Goal: Information Seeking & Learning: Learn about a topic

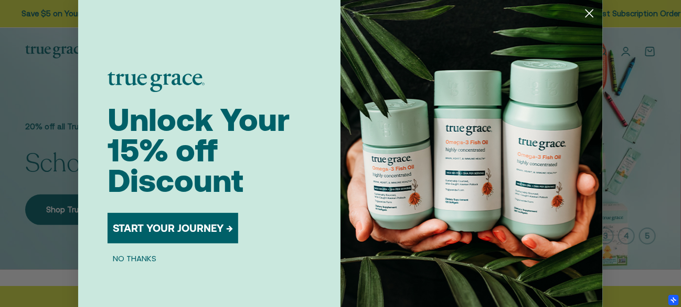
click at [586, 15] on circle "Close dialog" at bounding box center [589, 13] width 17 height 17
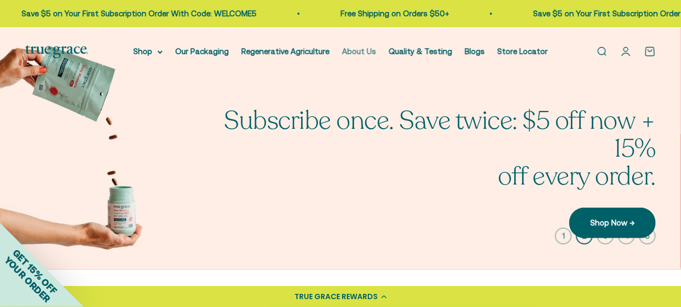
click at [359, 49] on link "About Us" at bounding box center [359, 51] width 34 height 9
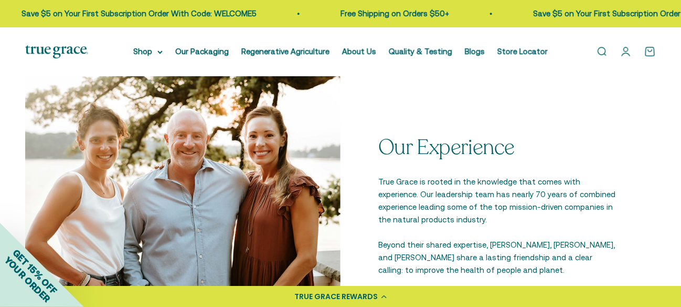
scroll to position [1312, 0]
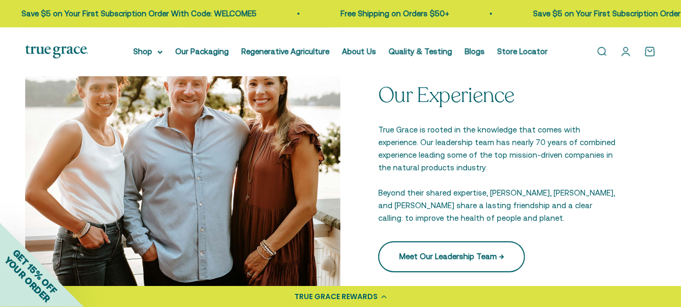
click at [489, 259] on link "Meet Our Leadership Team →" at bounding box center [452, 256] width 147 height 30
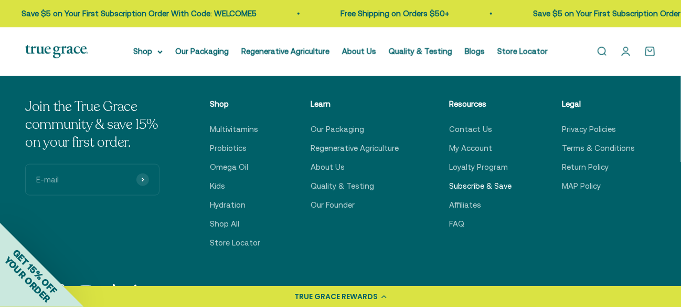
scroll to position [1840, 0]
click at [248, 170] on link "Omega Oil" at bounding box center [229, 167] width 38 height 13
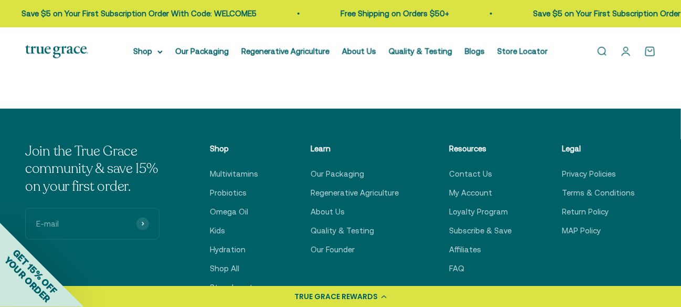
scroll to position [420, 0]
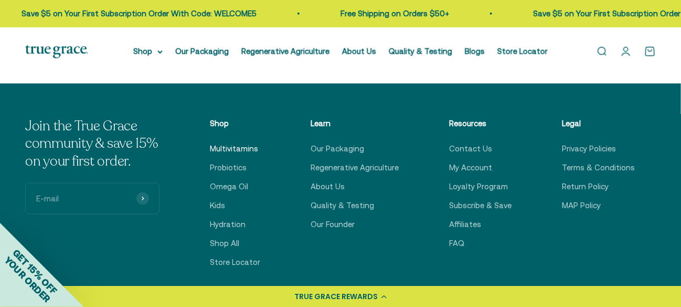
click at [245, 150] on link "Multivitamins" at bounding box center [234, 148] width 48 height 13
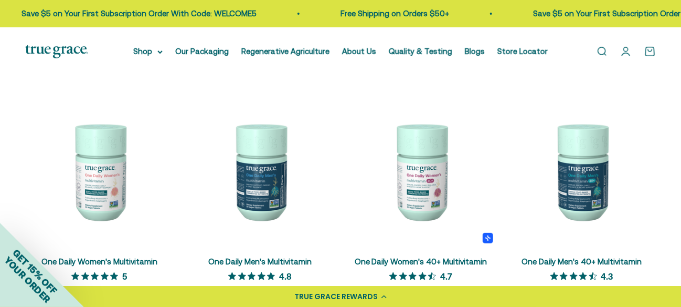
scroll to position [210, 0]
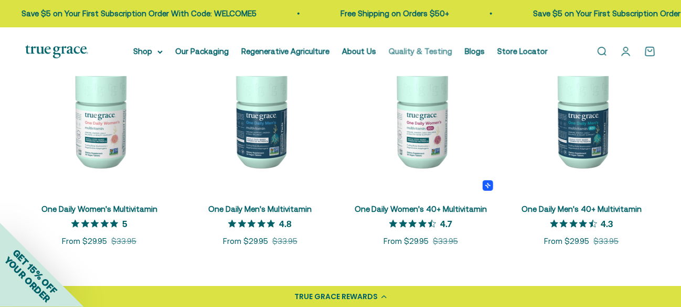
click at [416, 51] on link "Quality & Testing" at bounding box center [421, 51] width 64 height 9
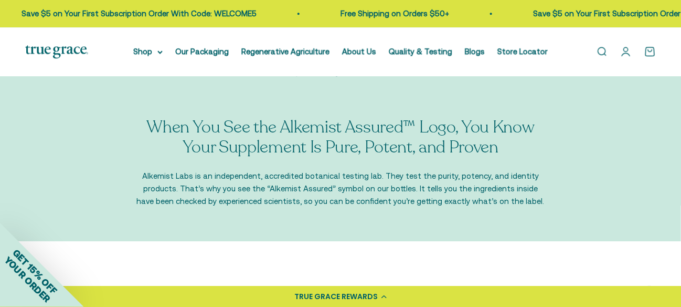
scroll to position [998, 0]
